Goal: Register for event/course

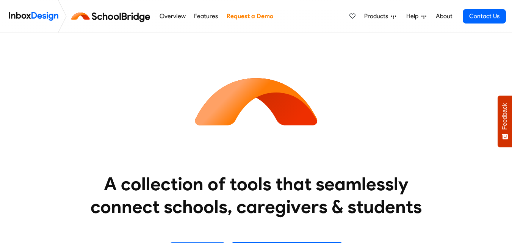
scroll to position [212, 0]
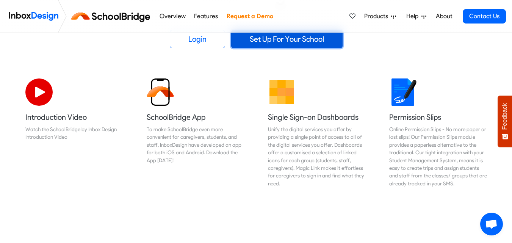
click at [275, 37] on link "Set Up For Your School" at bounding box center [286, 39] width 111 height 18
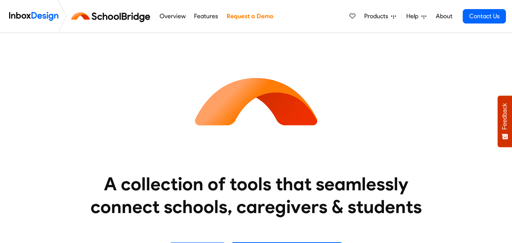
scroll to position [212, 0]
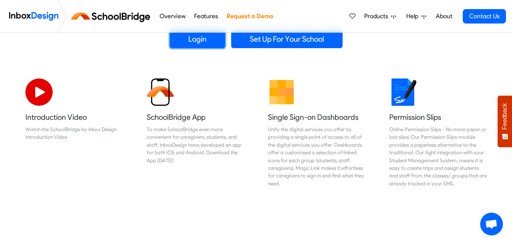
click at [194, 42] on link "Login" at bounding box center [197, 39] width 55 height 18
